Goal: Browse casually

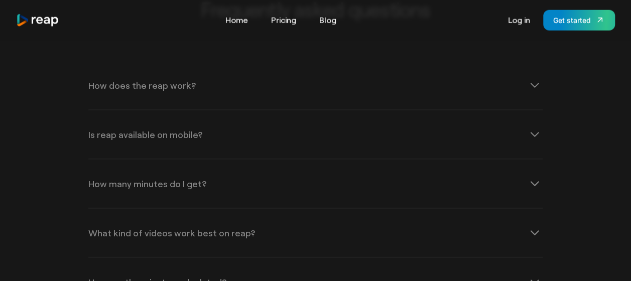
scroll to position [3113, 0]
click at [240, 21] on link "Home" at bounding box center [236, 20] width 33 height 16
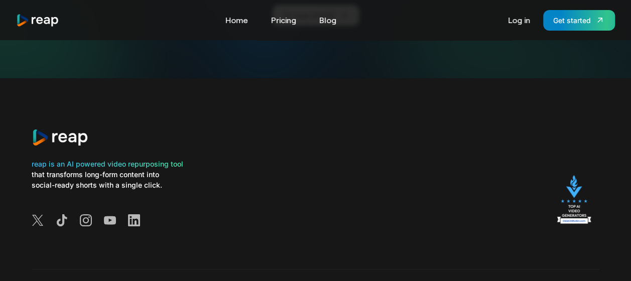
scroll to position [3808, 0]
